Goal: Task Accomplishment & Management: Manage account settings

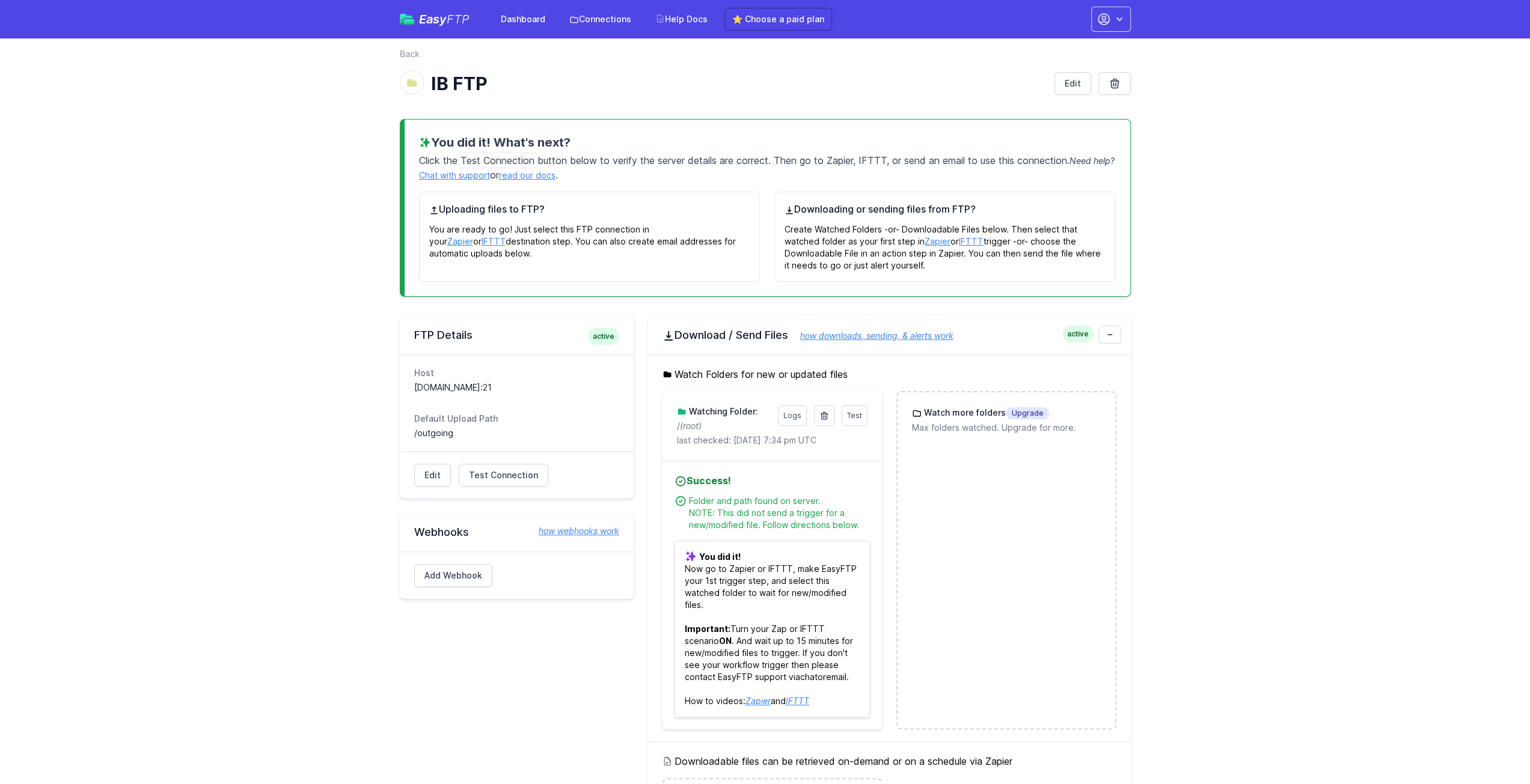
click at [427, 77] on div "IB FTP" at bounding box center [722, 83] width 645 height 21
click at [414, 87] on icon at bounding box center [411, 83] width 12 height 12
click at [406, 63] on nav "Back" at bounding box center [765, 57] width 731 height 19
click at [406, 54] on link "Back" at bounding box center [410, 54] width 20 height 12
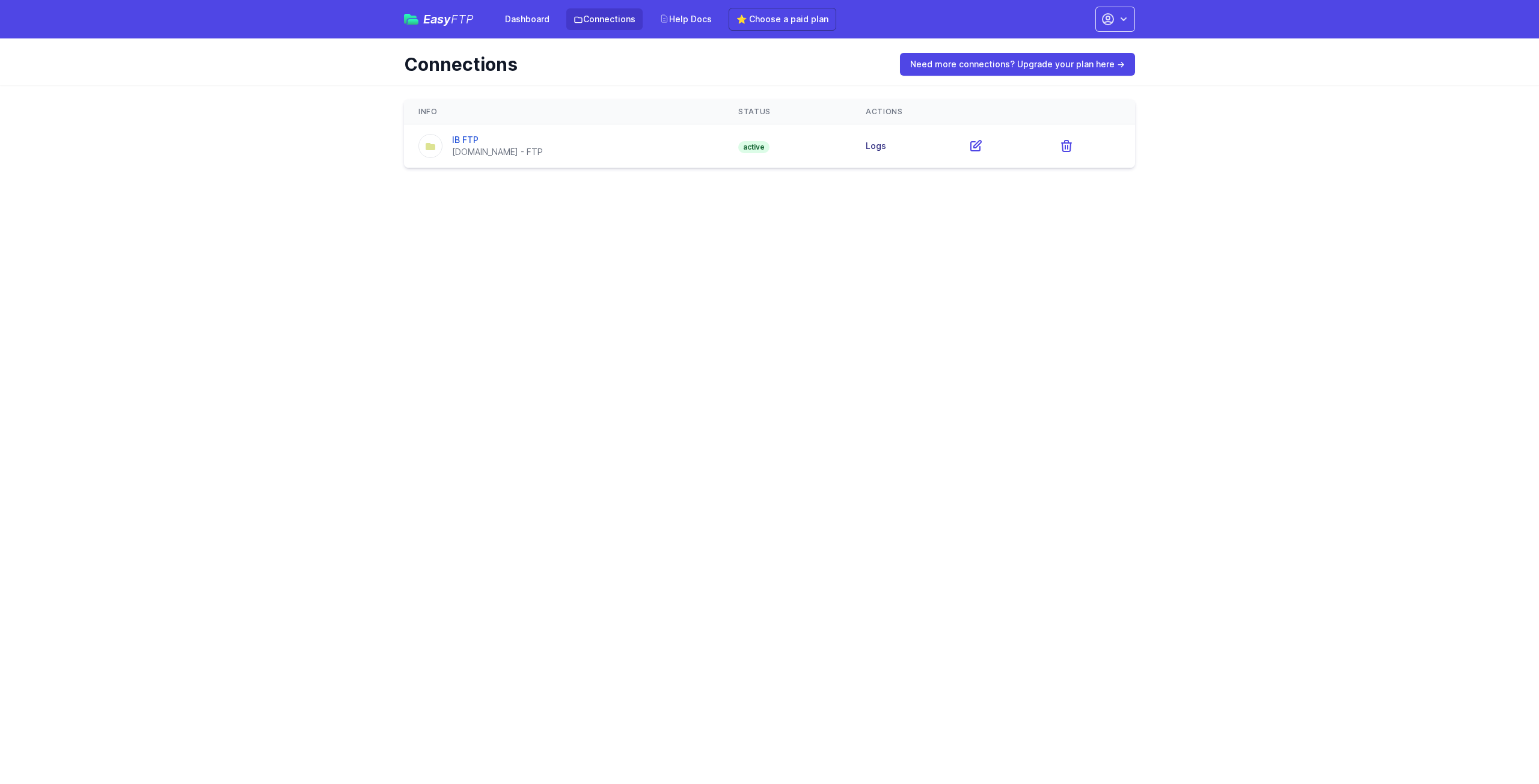
click at [886, 146] on link "Logs" at bounding box center [876, 146] width 20 height 10
click at [422, 148] on link at bounding box center [430, 146] width 24 height 24
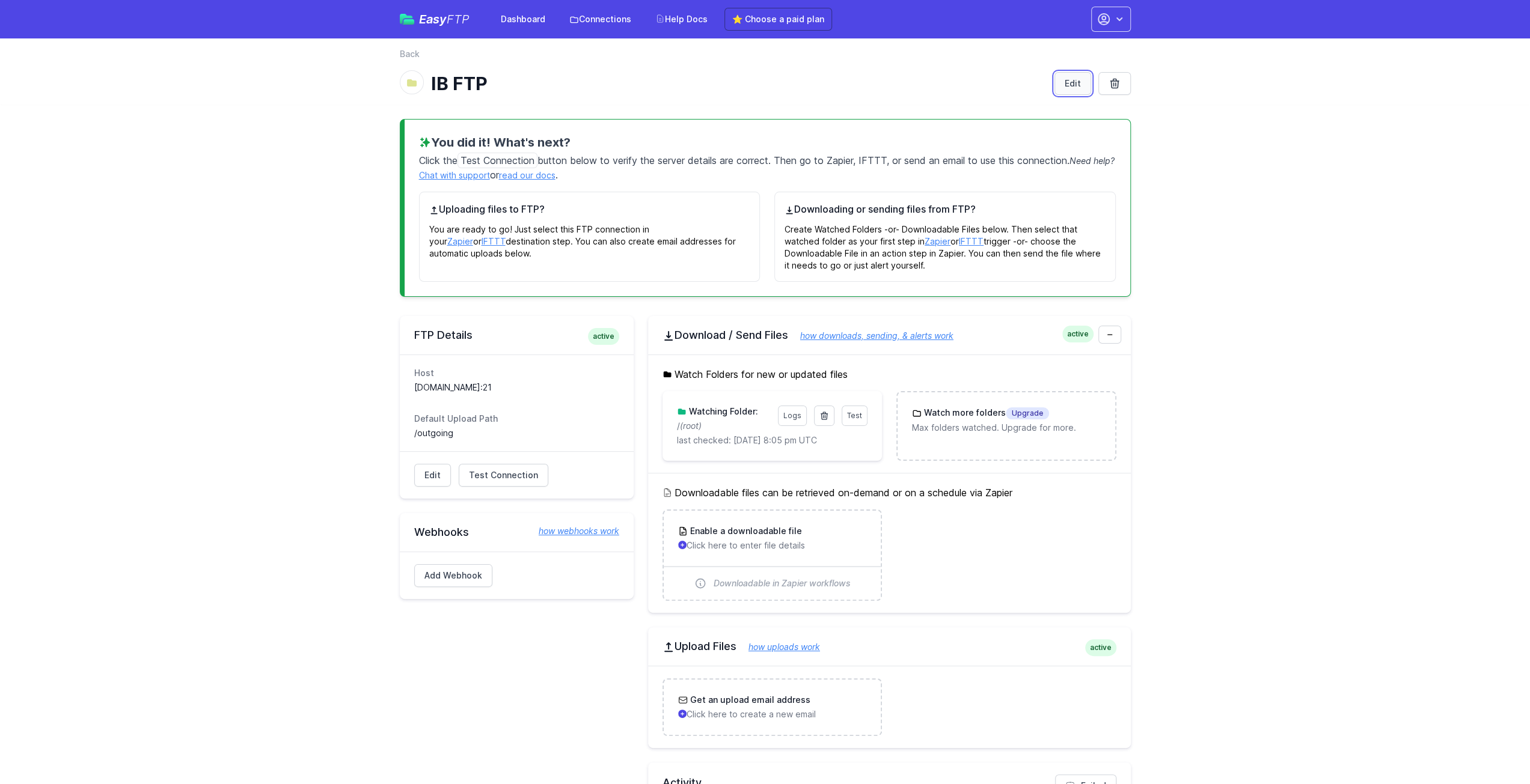
click at [1069, 83] on link "Edit" at bounding box center [1073, 83] width 37 height 23
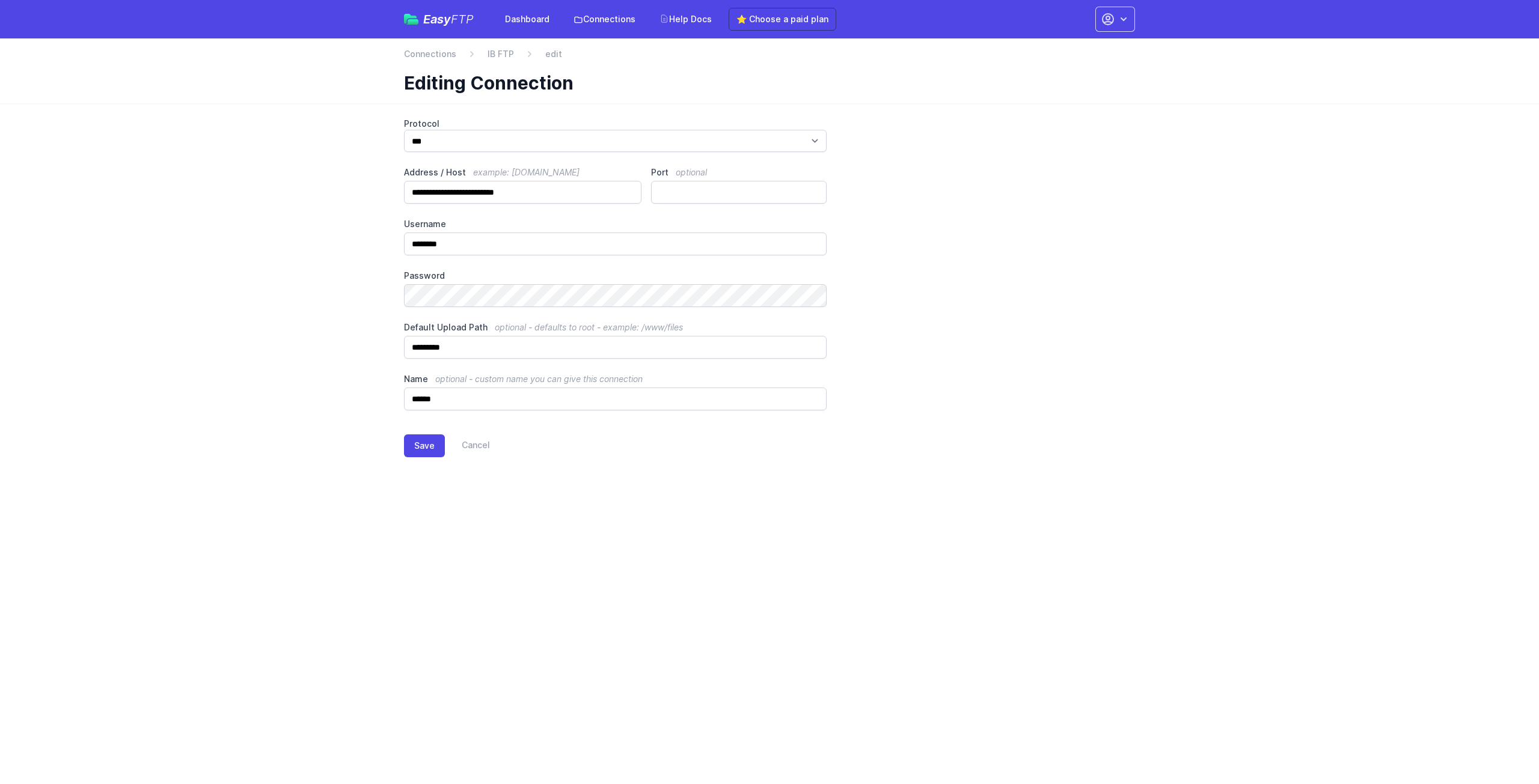
click at [478, 462] on div "Save Cancel" at bounding box center [769, 443] width 731 height 66
click at [478, 448] on link "Cancel" at bounding box center [467, 446] width 45 height 23
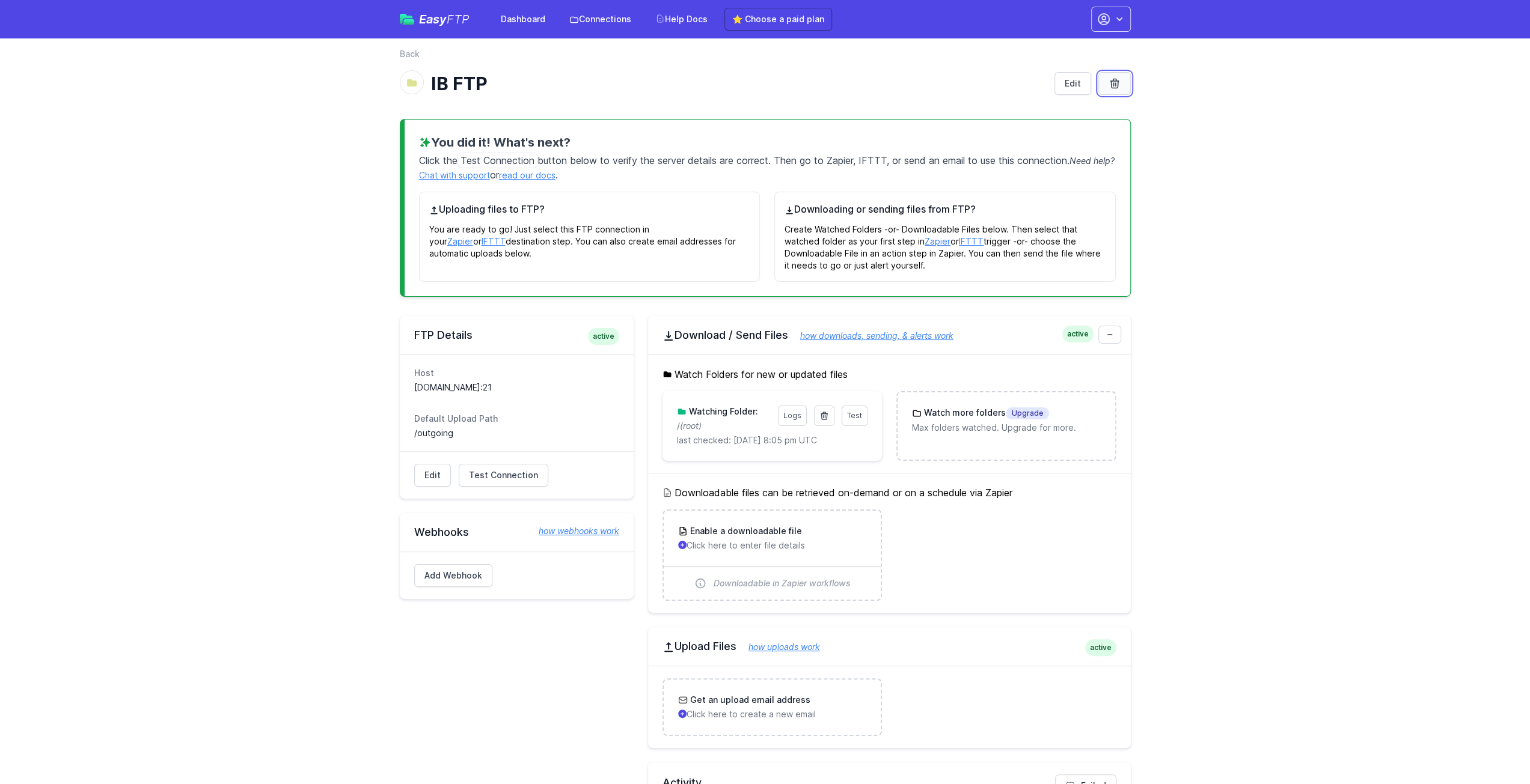
click at [1107, 83] on link at bounding box center [1114, 83] width 32 height 23
click at [1237, 265] on main "You did it! What's next? Click the Test Connection button below to verify the s…" at bounding box center [765, 497] width 1530 height 784
